Goal: Find contact information: Find contact information

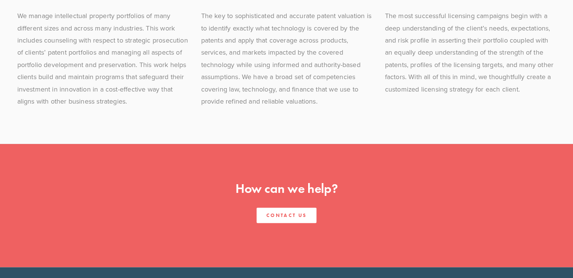
scroll to position [756, 0]
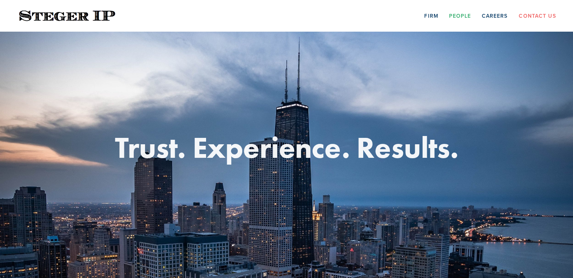
click at [462, 15] on link "People" at bounding box center [460, 16] width 22 height 12
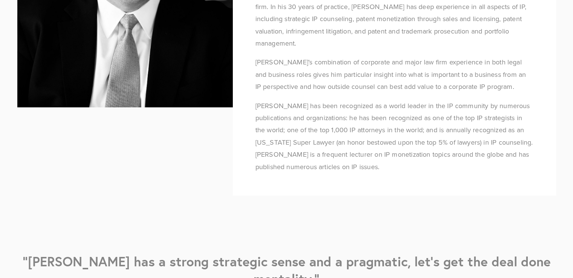
scroll to position [73, 0]
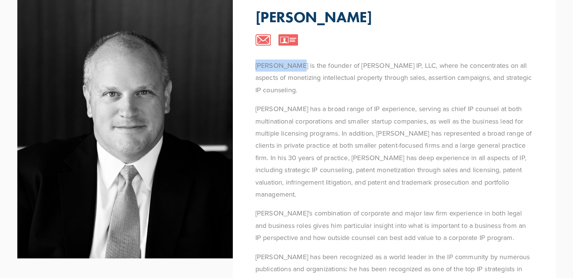
drag, startPoint x: 256, startPoint y: 64, endPoint x: 294, endPoint y: 66, distance: 37.7
click at [294, 66] on p "[PERSON_NAME] is the founder of [PERSON_NAME] IP, LLC, where he concentrates on…" at bounding box center [394, 77] width 278 height 37
copy p "[PERSON_NAME]"
